Goal: Task Accomplishment & Management: Complete application form

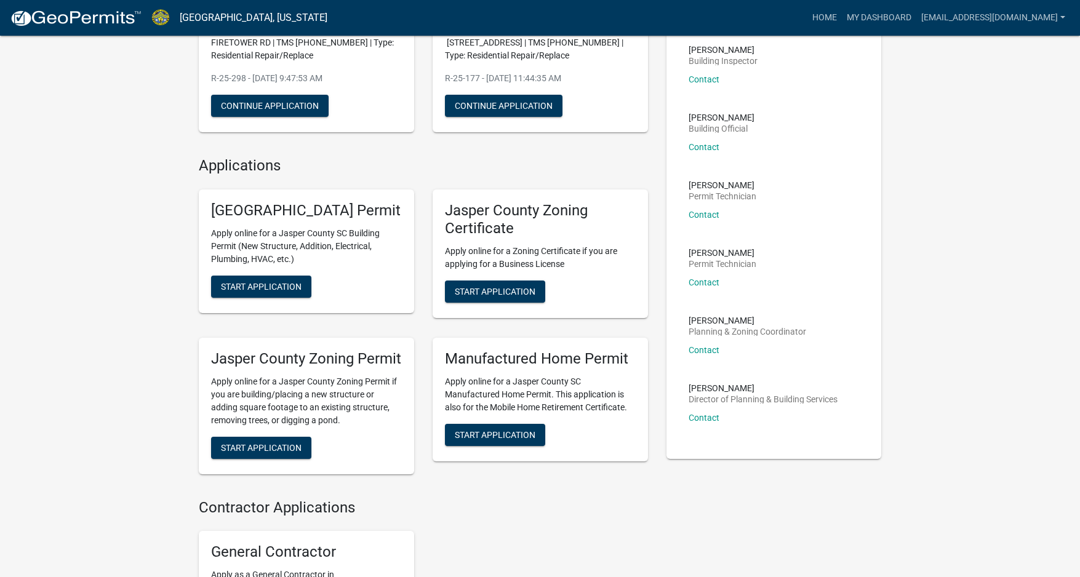
scroll to position [185, 0]
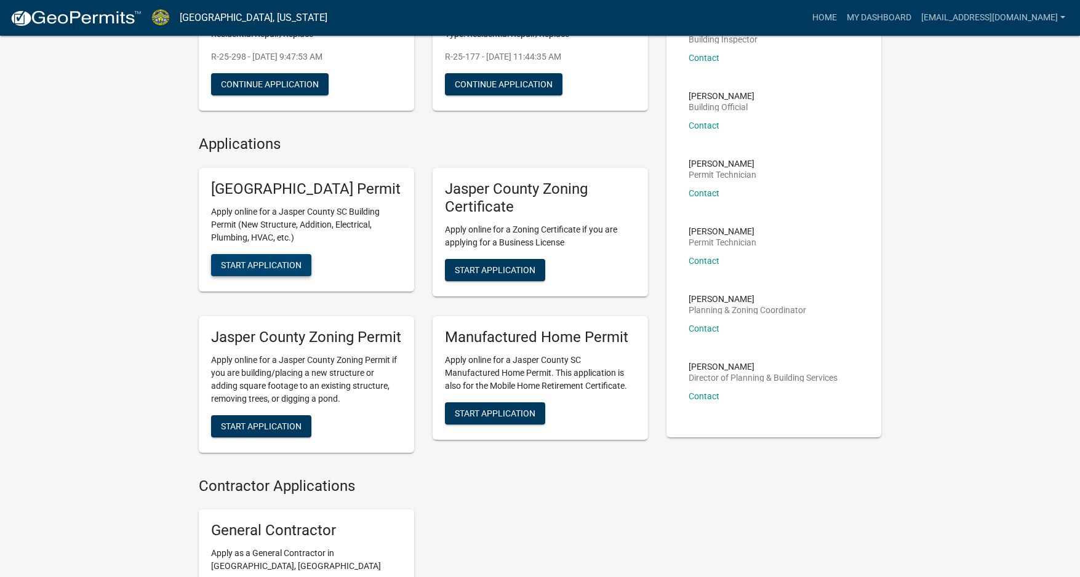
click at [271, 276] on button "Start Application" at bounding box center [261, 265] width 100 height 22
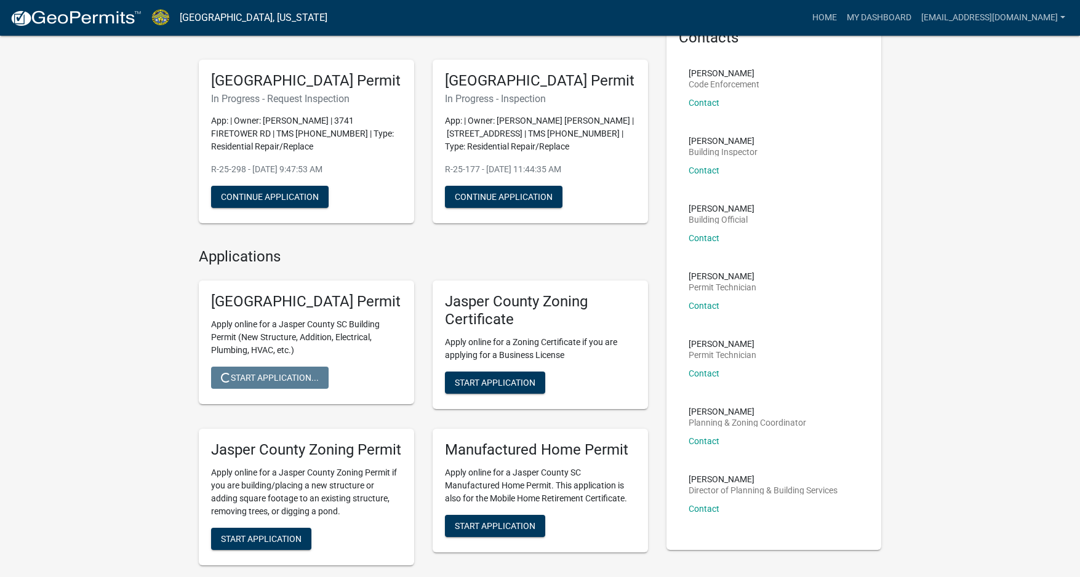
scroll to position [13, 0]
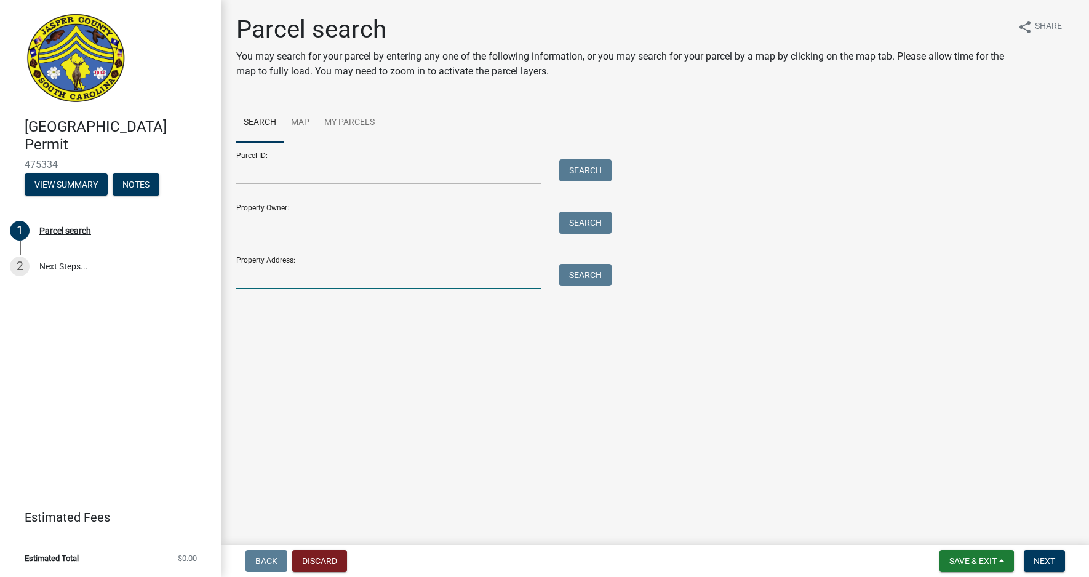
click at [282, 284] on input "Property Address:" at bounding box center [388, 276] width 305 height 25
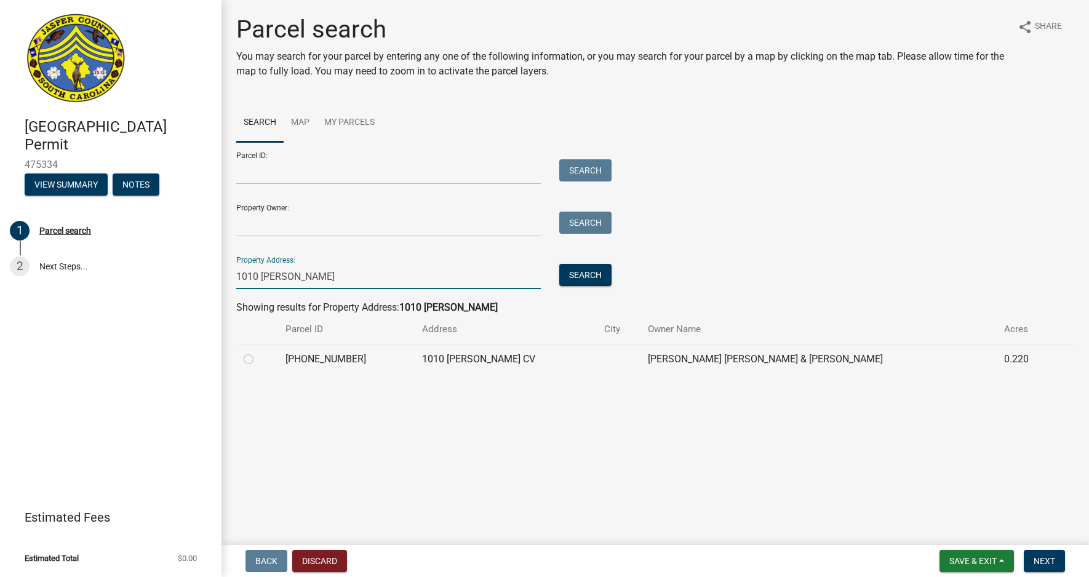
type input "1010 [PERSON_NAME]"
drag, startPoint x: 272, startPoint y: 327, endPoint x: 250, endPoint y: 346, distance: 28.8
click at [250, 346] on table "Parcel ID Address City Owner Name Acres [PHONE_NUMBER] 1010 [PERSON_NAME] [PERS…" at bounding box center [655, 344] width 838 height 59
drag, startPoint x: 250, startPoint y: 346, endPoint x: 248, endPoint y: 357, distance: 11.3
click at [258, 352] on label at bounding box center [258, 352] width 0 height 0
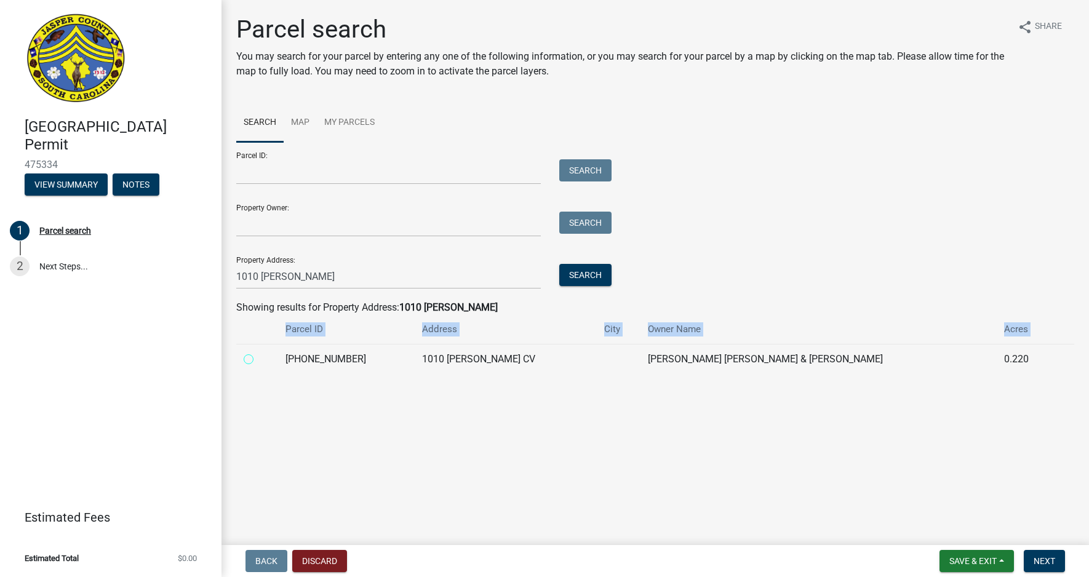
click at [258, 357] on input "radio" at bounding box center [262, 356] width 8 height 8
radio input "true"
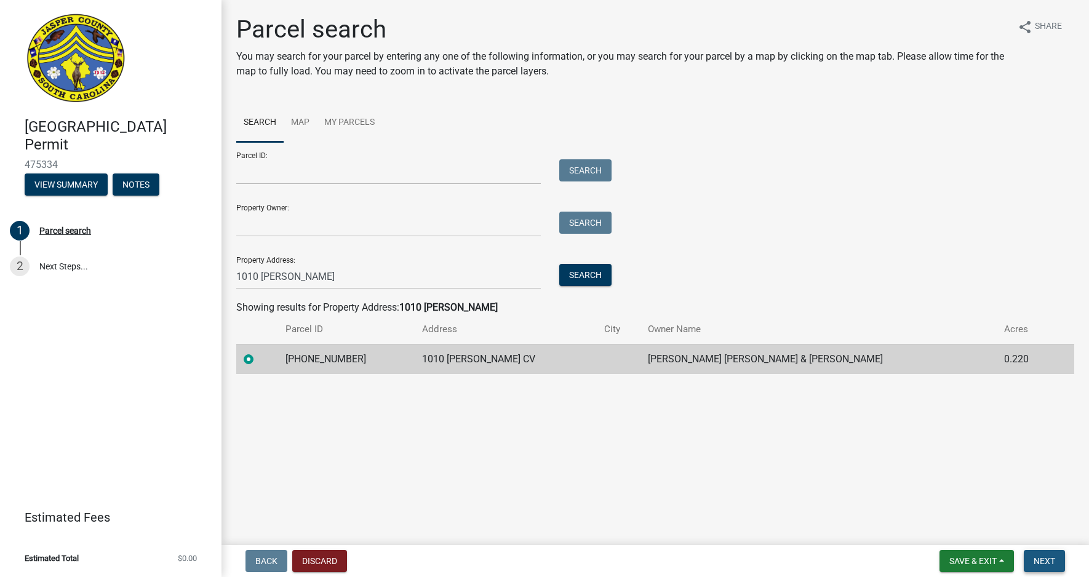
click at [1049, 556] on span "Next" at bounding box center [1045, 561] width 22 height 10
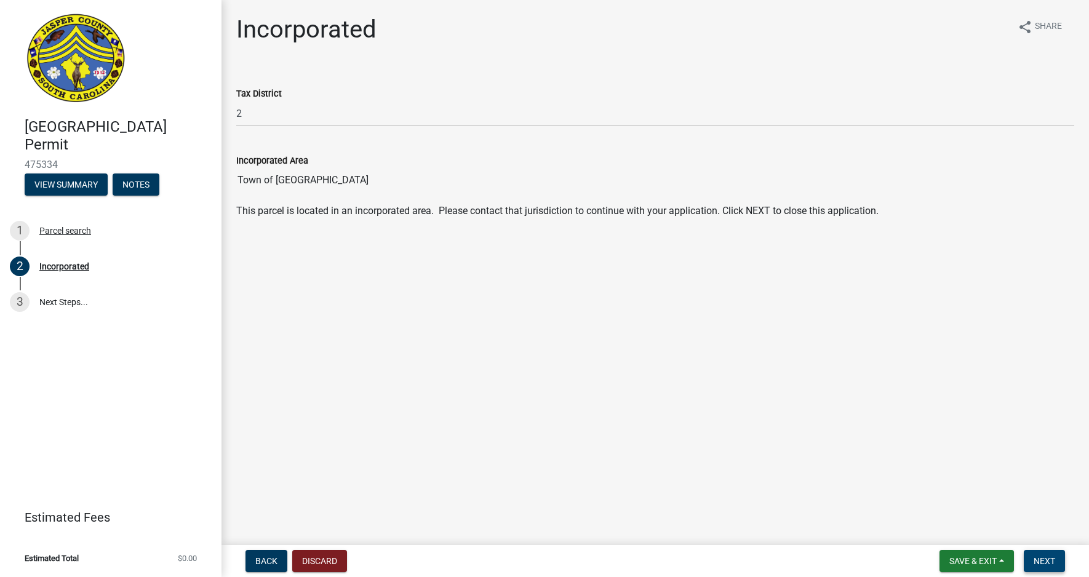
click at [1029, 567] on button "Next" at bounding box center [1044, 561] width 41 height 22
